Goal: Information Seeking & Learning: Learn about a topic

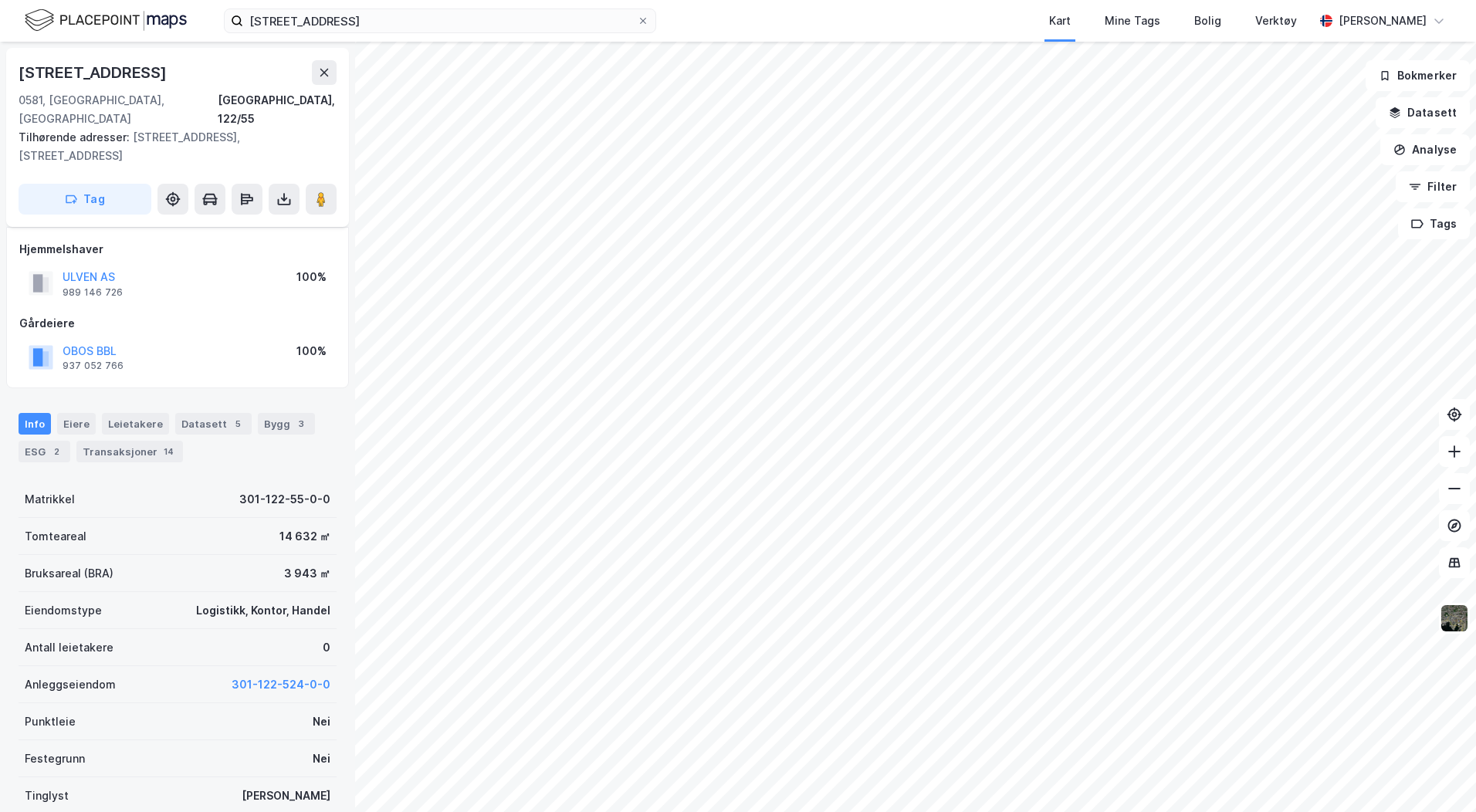
scroll to position [7, 0]
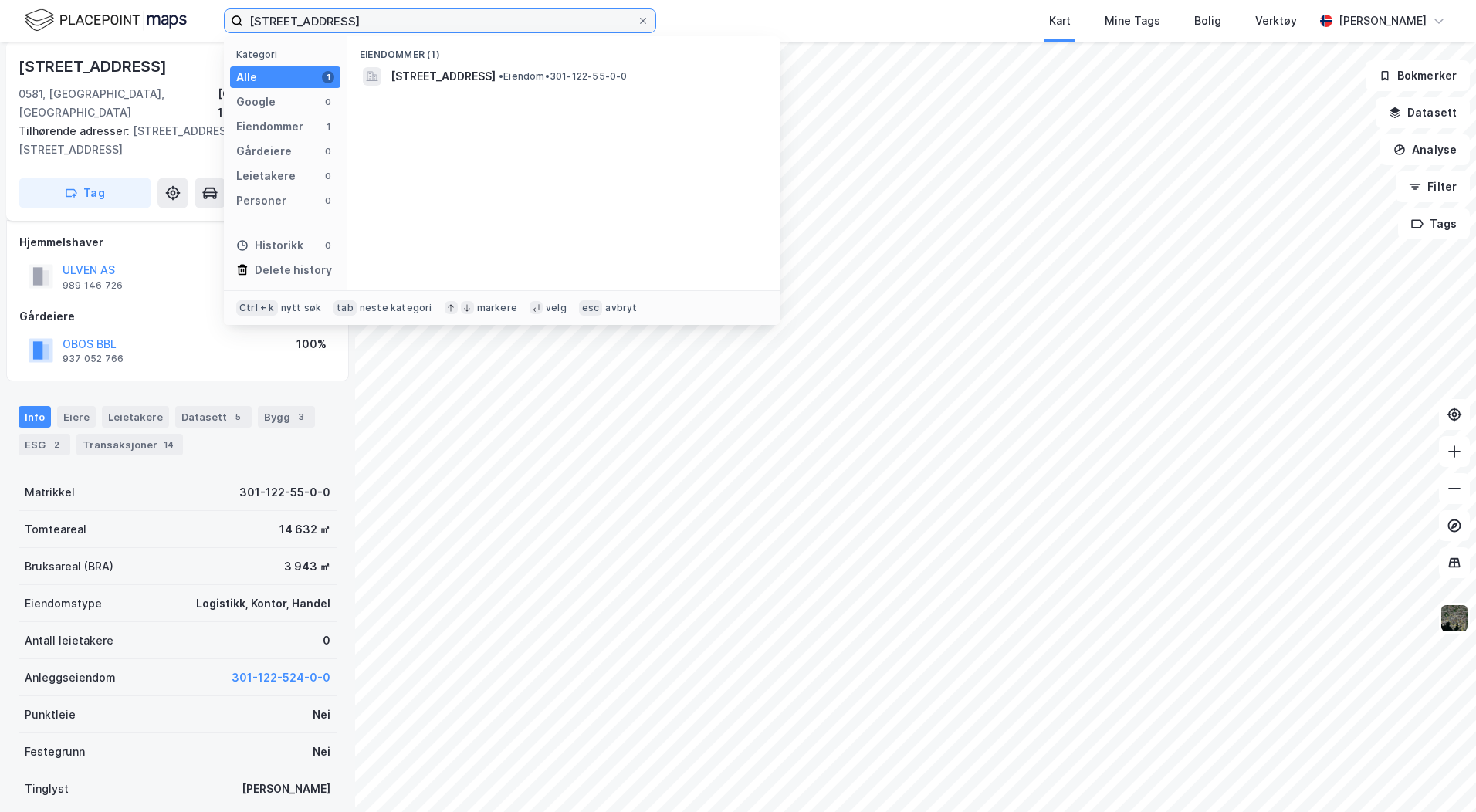
drag, startPoint x: 320, startPoint y: 18, endPoint x: 114, endPoint y: 10, distance: 206.2
click at [114, 10] on div "122/55, [GEOGRAPHIC_DATA] Kategori Alle 1 Google 0 Eiendommer 1 Gårdeiere 0 Lei…" at bounding box center [738, 21] width 1476 height 42
type input "412/467, [GEOGRAPHIC_DATA]"
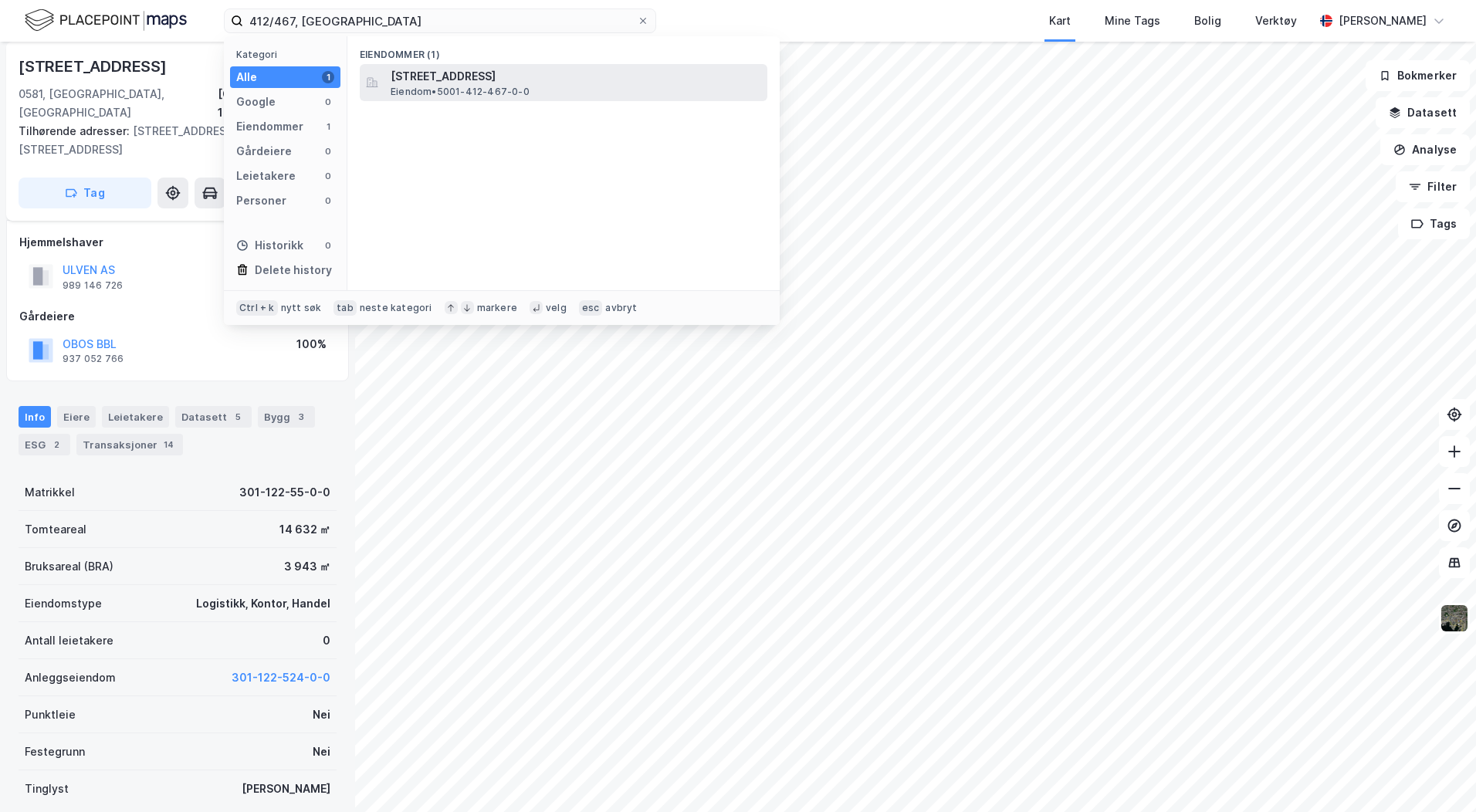
click at [435, 80] on span "[STREET_ADDRESS]" at bounding box center [576, 77] width 371 height 19
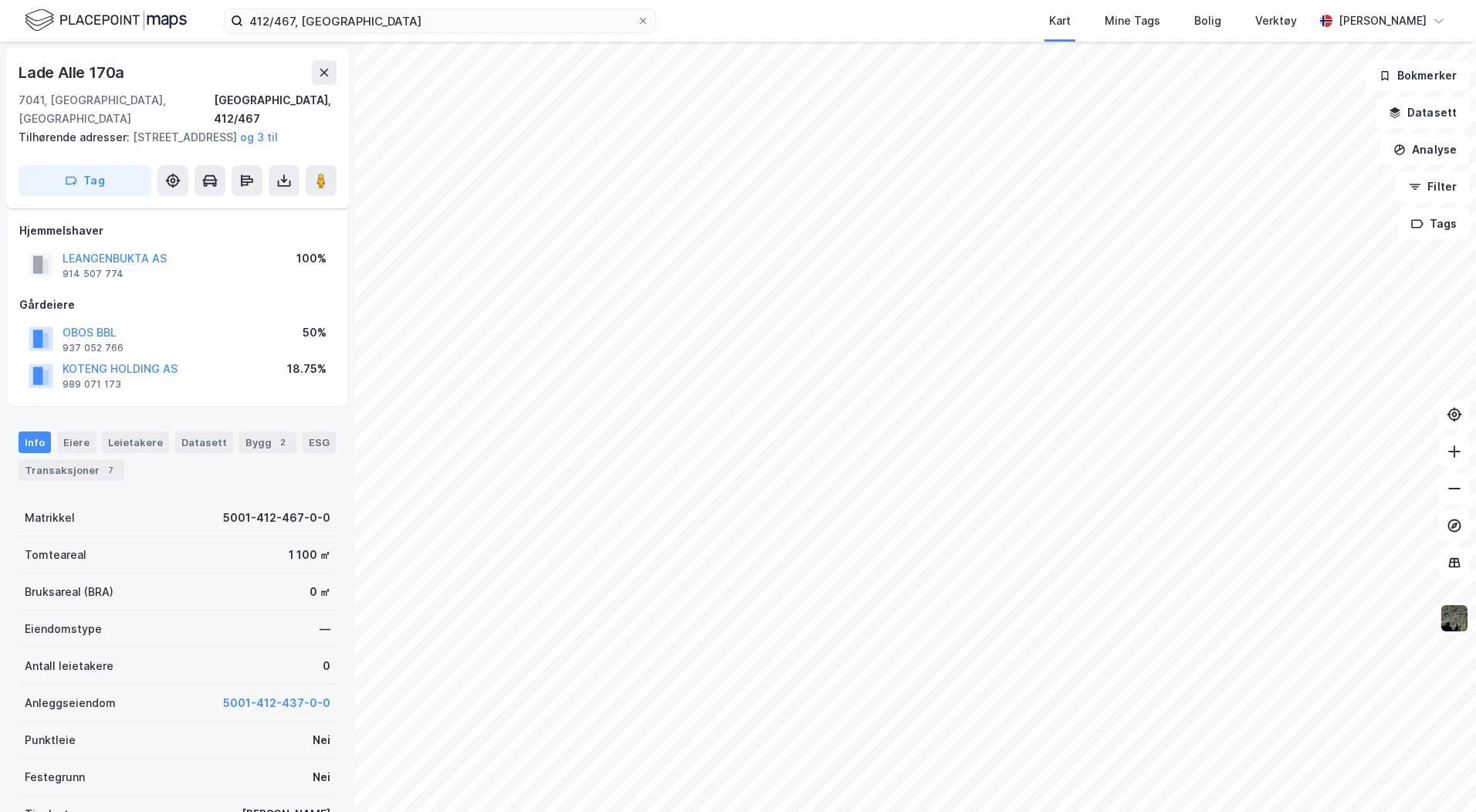
scroll to position [7, 0]
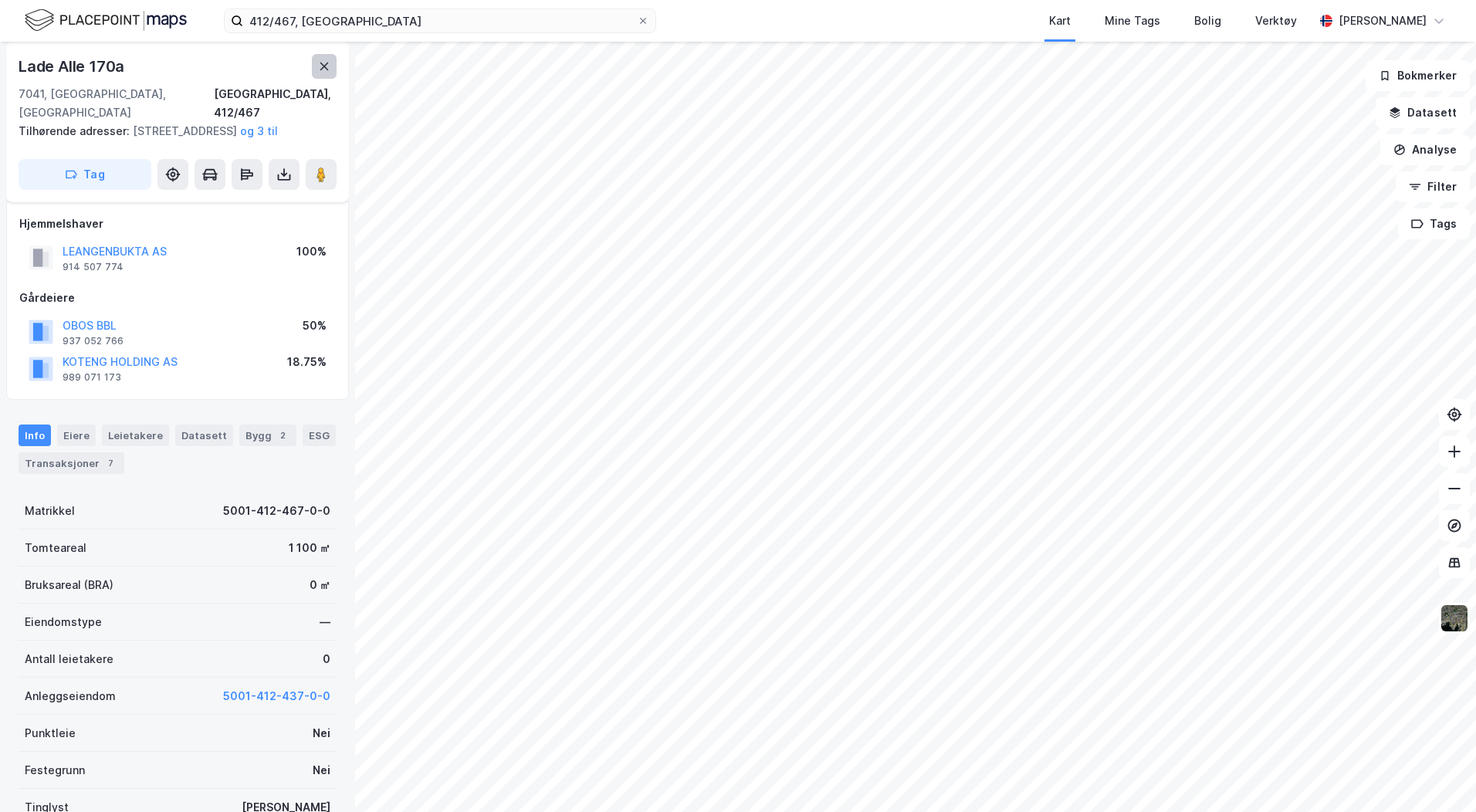
scroll to position [7, 0]
